Goal: Transaction & Acquisition: Purchase product/service

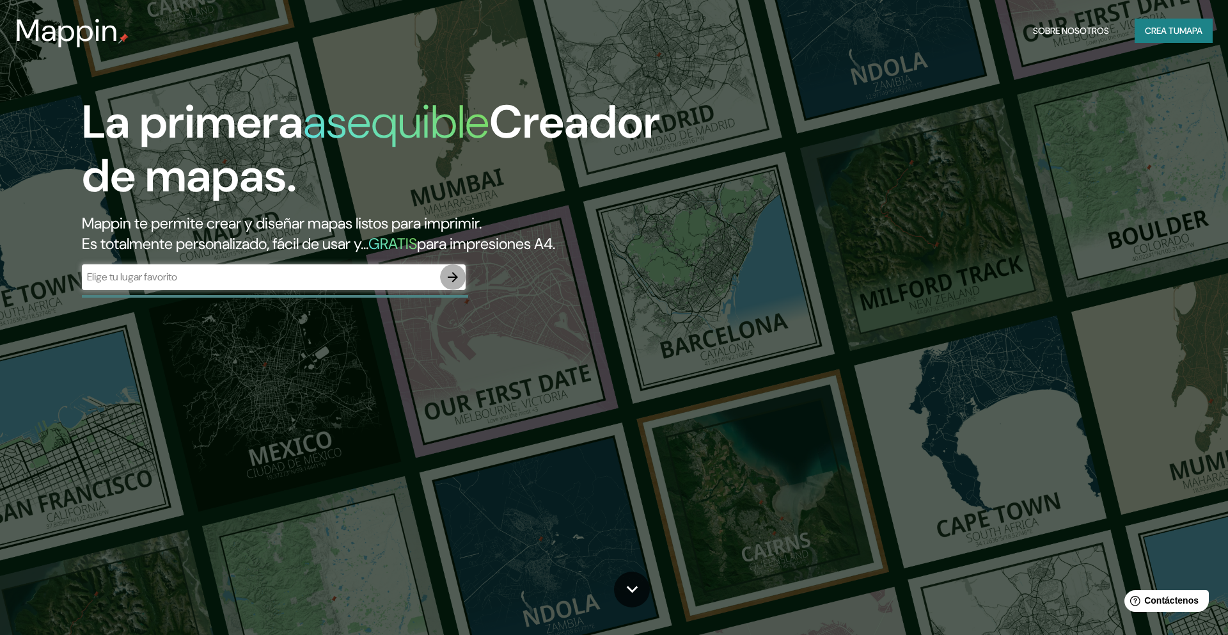
click at [443, 275] on button "button" at bounding box center [453, 277] width 26 height 26
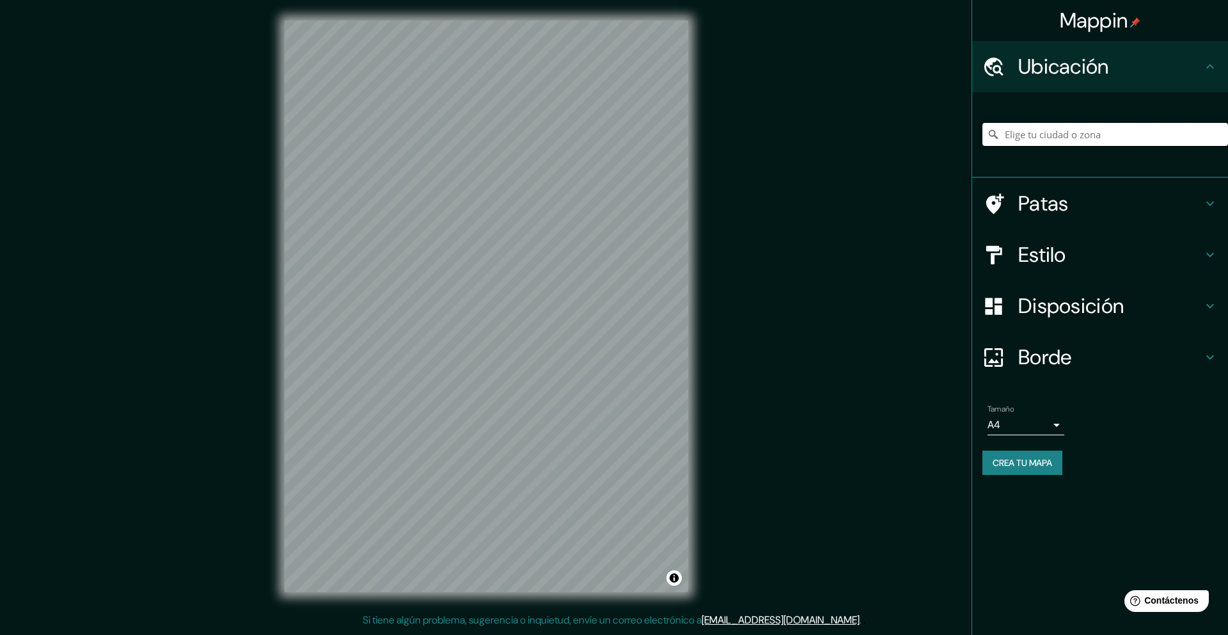
click at [1047, 134] on input "Elige tu ciudad o zona" at bounding box center [1106, 134] width 246 height 23
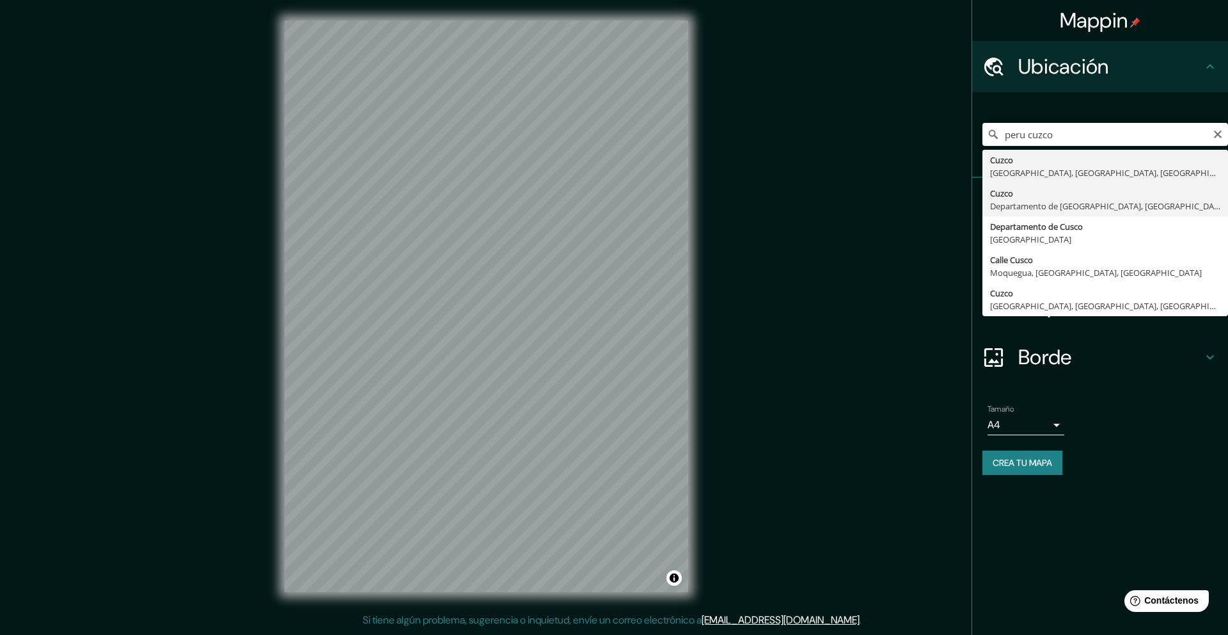
type input "Cusco, [GEOGRAPHIC_DATA], [GEOGRAPHIC_DATA]"
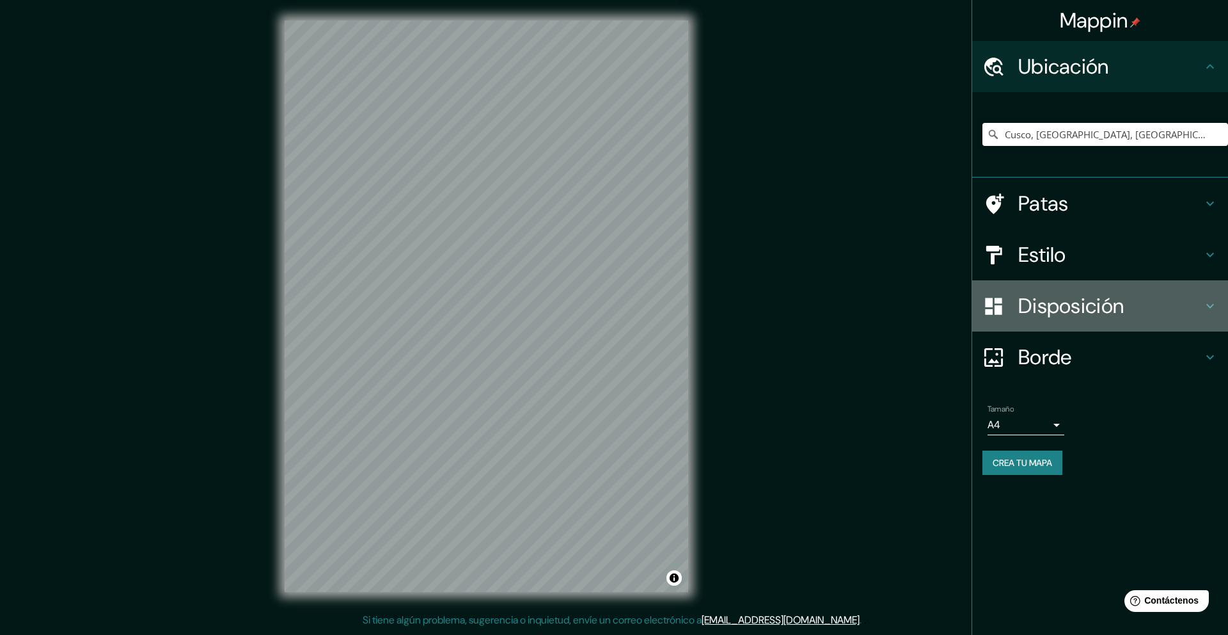
click at [1054, 303] on font "Disposición" at bounding box center [1072, 305] width 106 height 27
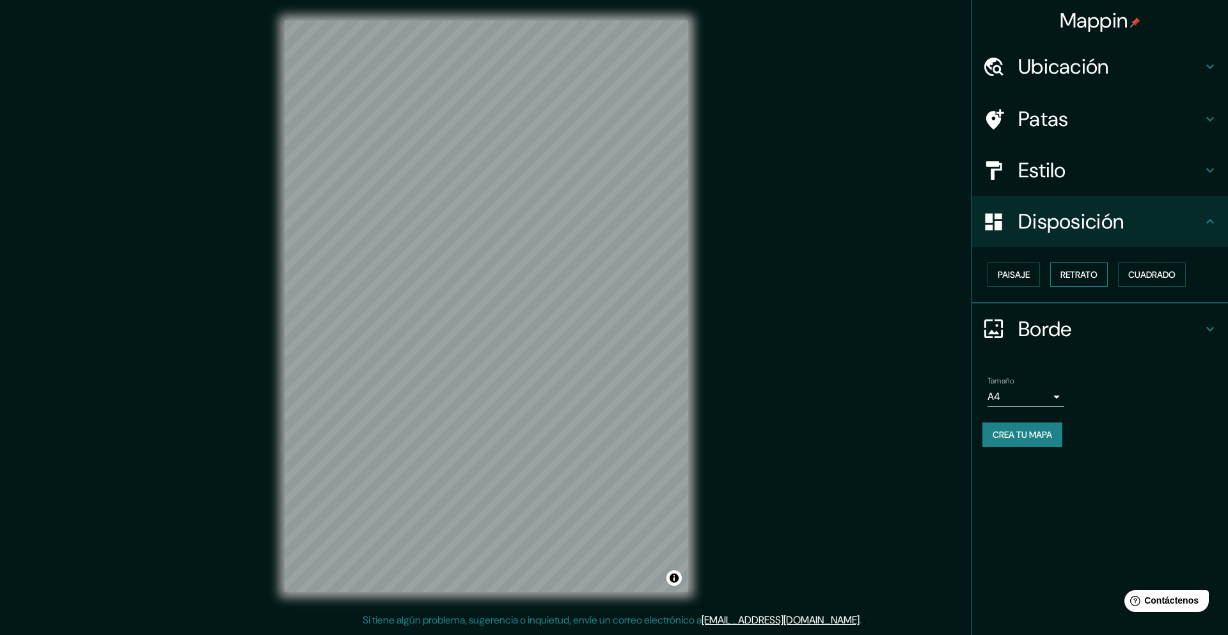
click at [1086, 276] on font "Retrato" at bounding box center [1079, 275] width 37 height 12
click at [1129, 329] on h4 "Borde" at bounding box center [1111, 329] width 184 height 26
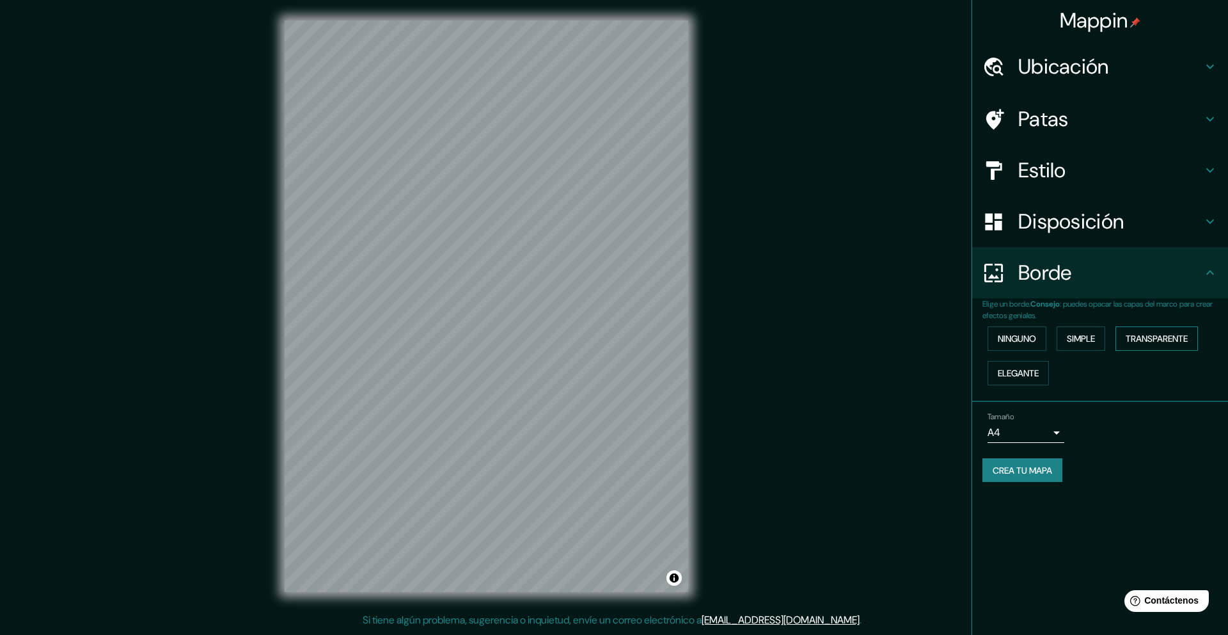
click at [1173, 335] on font "Transparente" at bounding box center [1157, 339] width 62 height 12
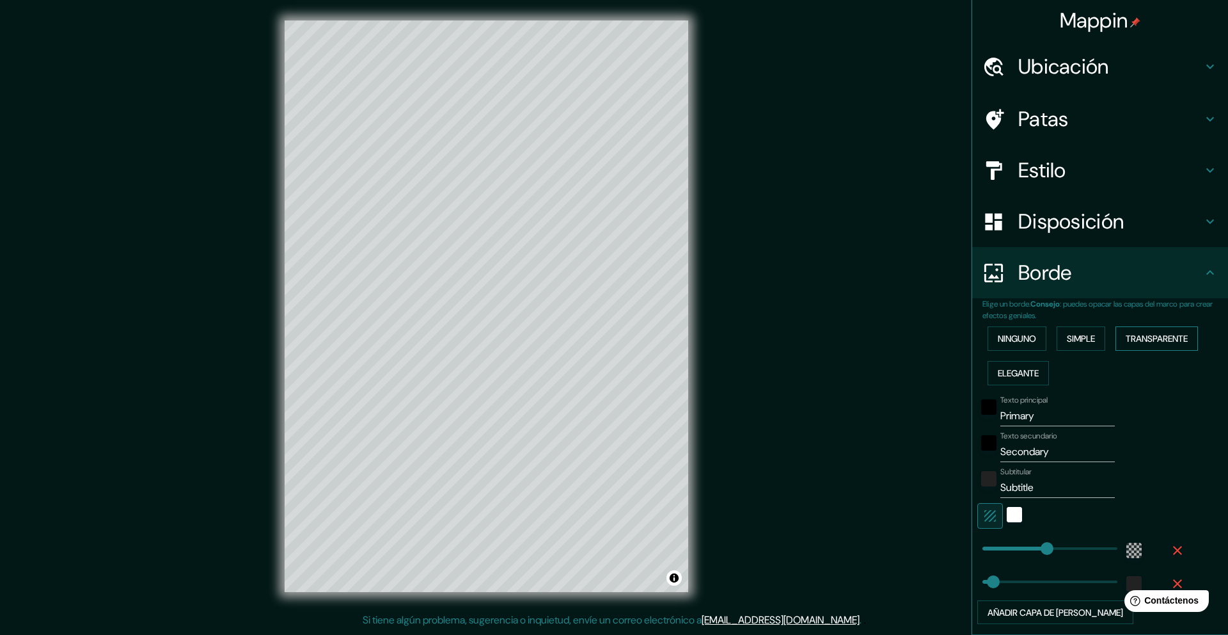
click at [1173, 335] on font "Transparente" at bounding box center [1157, 339] width 62 height 12
type input "303"
type input "50"
click at [1095, 337] on font "Simple" at bounding box center [1081, 339] width 28 height 12
click at [1037, 339] on font "Ninguno" at bounding box center [1017, 339] width 38 height 12
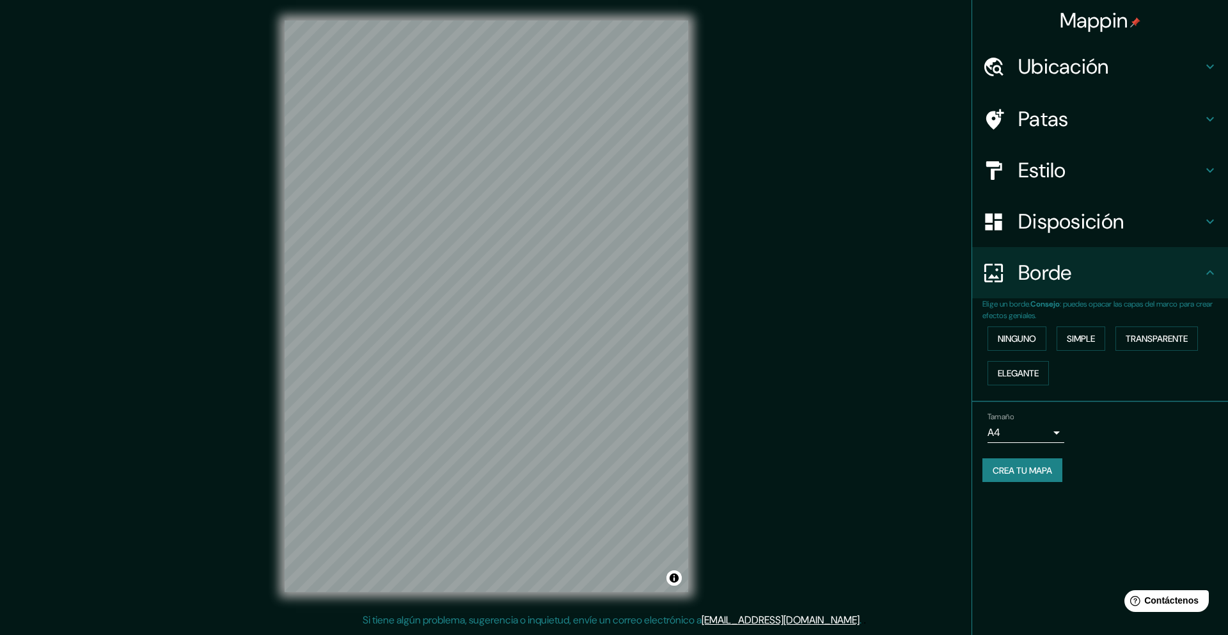
click at [1035, 163] on font "Estilo" at bounding box center [1043, 170] width 48 height 27
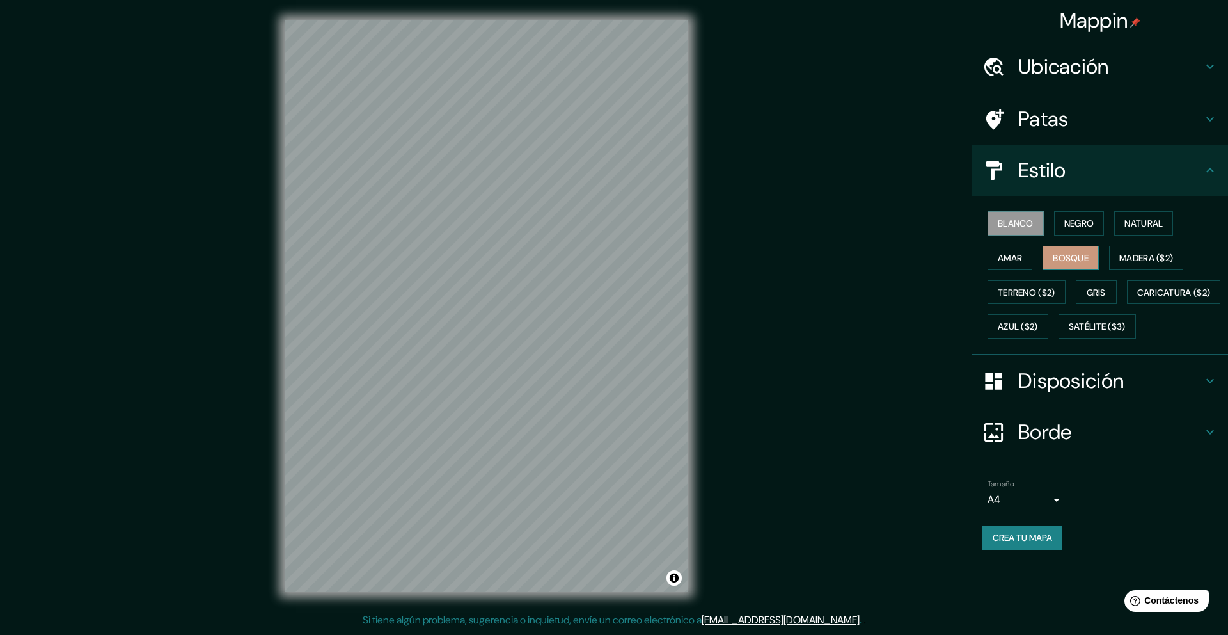
click at [1067, 257] on font "Bosque" at bounding box center [1071, 258] width 36 height 12
click at [1149, 257] on font "Madera ($2)" at bounding box center [1147, 258] width 54 height 12
click at [1085, 290] on button "Gris" at bounding box center [1096, 292] width 41 height 24
click at [1040, 290] on font "Terreno ($2)" at bounding box center [1027, 293] width 58 height 12
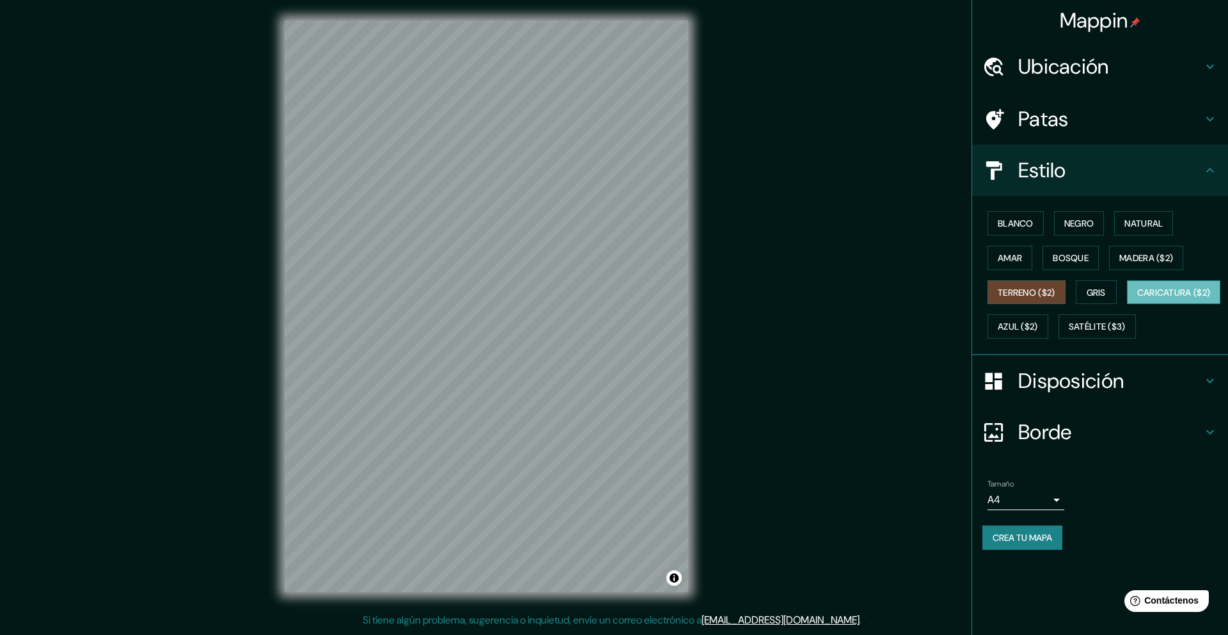
click at [1138, 298] on font "Caricatura ($2)" at bounding box center [1175, 293] width 74 height 12
click at [1038, 331] on font "Azul ($2)" at bounding box center [1018, 327] width 40 height 12
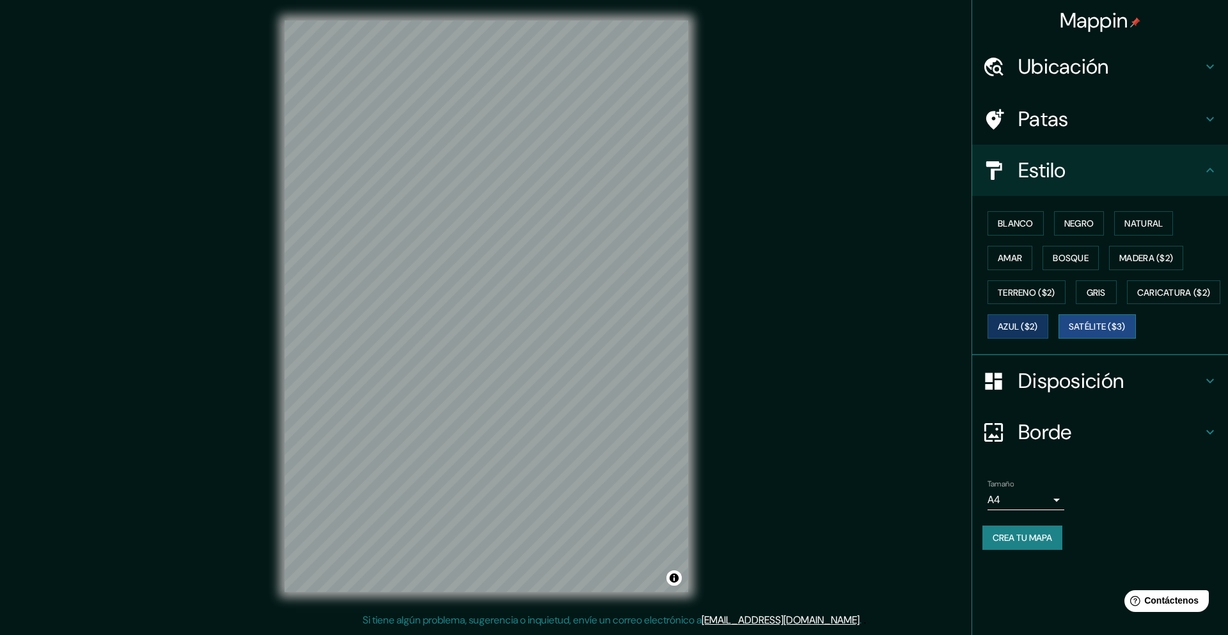
click at [1069, 333] on font "Satélite ($3)" at bounding box center [1097, 327] width 57 height 12
click at [1015, 215] on font "Blanco" at bounding box center [1016, 223] width 36 height 17
click at [1113, 65] on h4 "Ubicación" at bounding box center [1111, 67] width 184 height 26
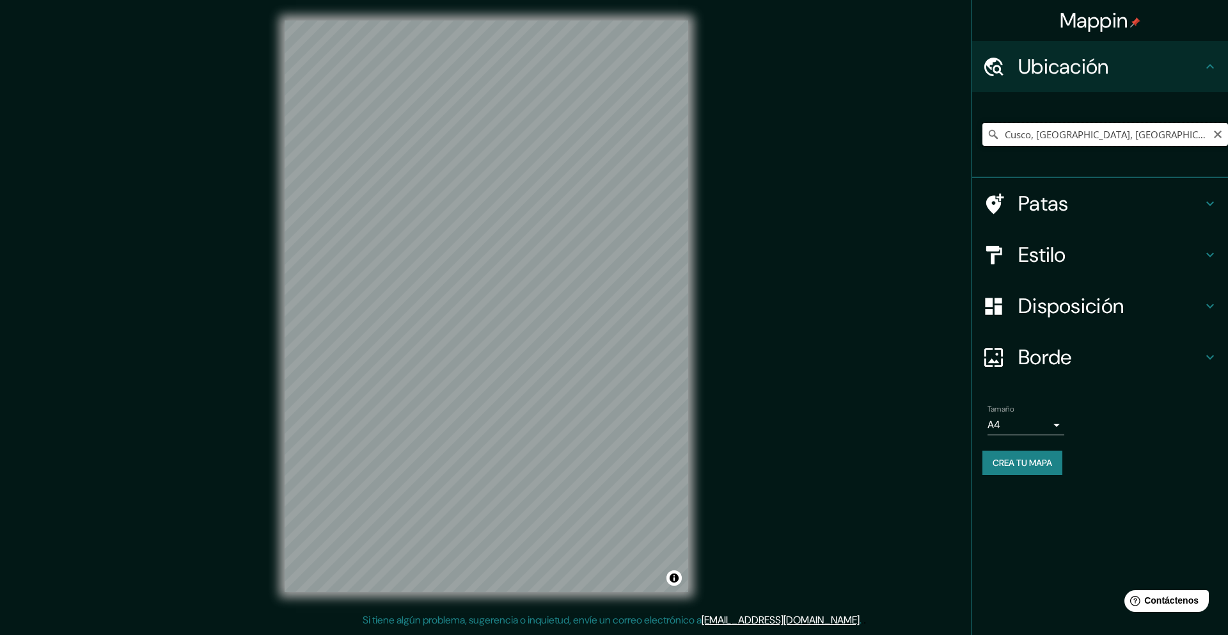
click at [1083, 138] on input "Cusco, [GEOGRAPHIC_DATA], [GEOGRAPHIC_DATA]" at bounding box center [1106, 134] width 246 height 23
click at [1180, 133] on input "Cusco, [GEOGRAPHIC_DATA], [GEOGRAPHIC_DATA]" at bounding box center [1106, 134] width 246 height 23
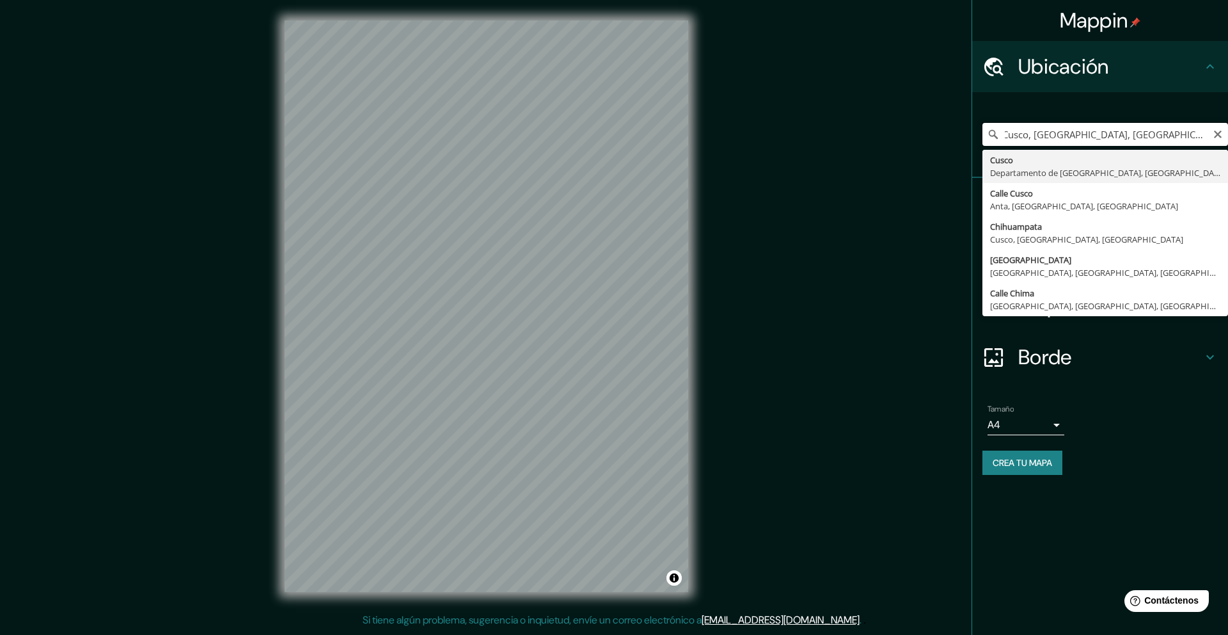
scroll to position [0, 12]
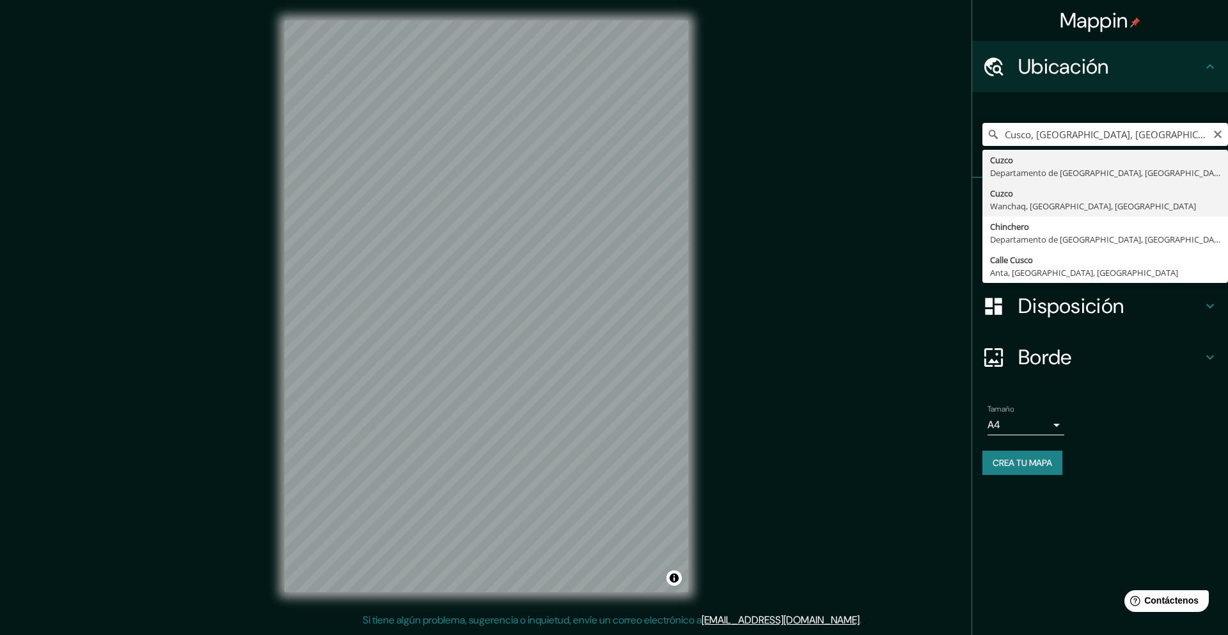
type input "Cusco, Wanchaq, [GEOGRAPHIC_DATA], [GEOGRAPHIC_DATA]"
